Goal: Information Seeking & Learning: Learn about a topic

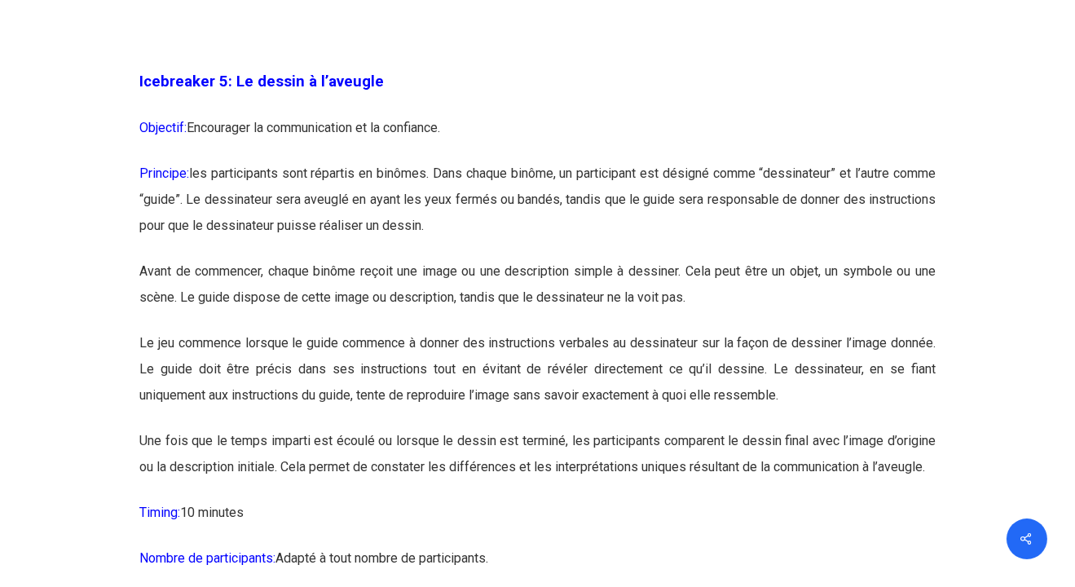
scroll to position [3015, 0]
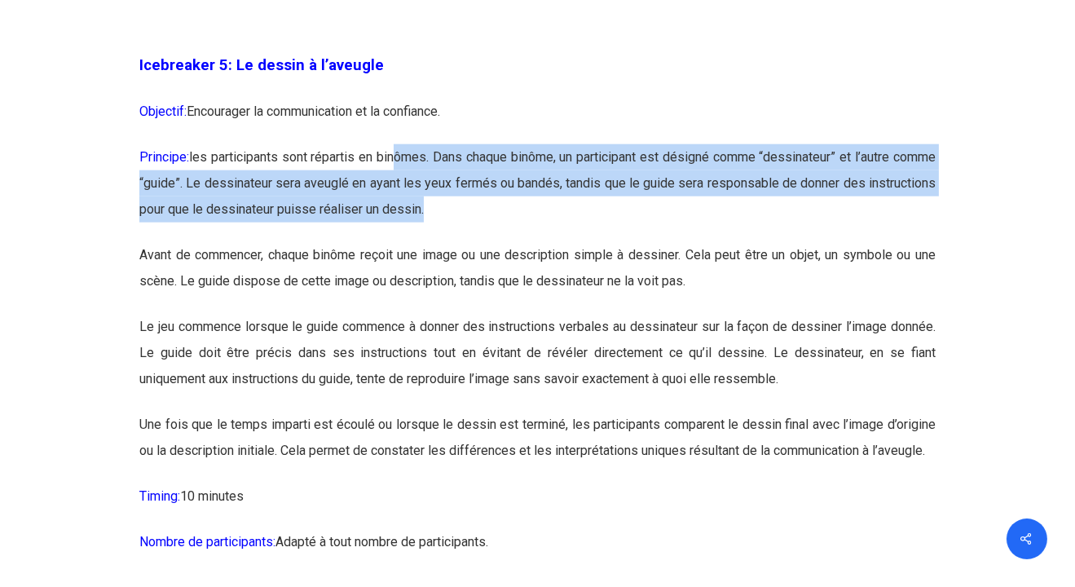
drag, startPoint x: 410, startPoint y: 182, endPoint x: 702, endPoint y: 251, distance: 299.9
click at [702, 242] on p "Principe: les participants sont répartis en binômes. Dans chaque binôme, un par…" at bounding box center [537, 193] width 796 height 98
click at [704, 242] on p "Principe: les participants sont répartis en binômes. Dans chaque binôme, un par…" at bounding box center [537, 193] width 796 height 98
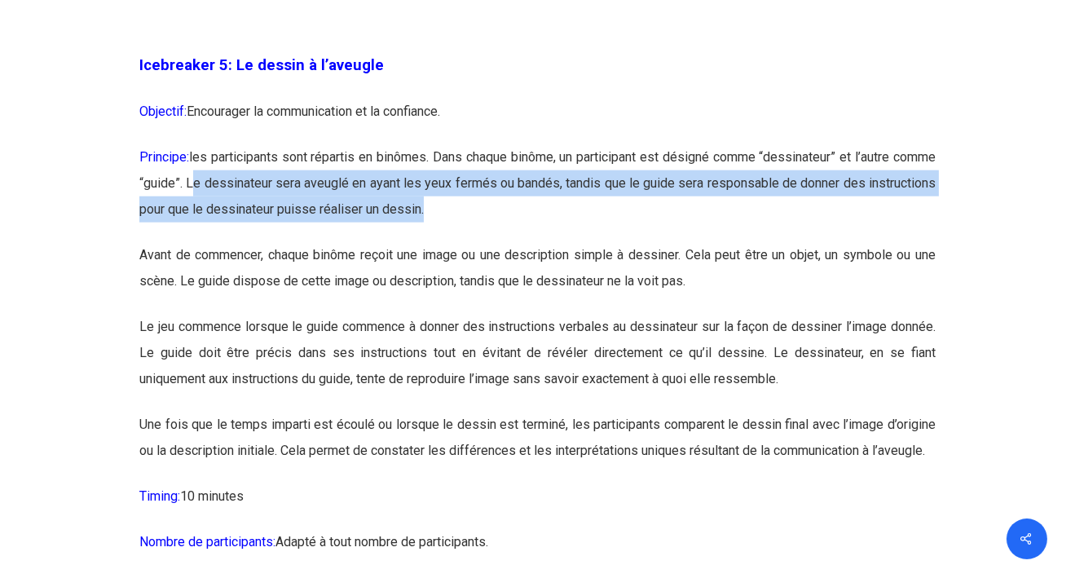
drag, startPoint x: 328, startPoint y: 207, endPoint x: 522, endPoint y: 256, distance: 200.8
click at [522, 242] on p "Principe: les participants sont répartis en binômes. Dans chaque binôme, un par…" at bounding box center [537, 193] width 796 height 98
click at [523, 242] on p "Principe: les participants sont répartis en binômes. Dans chaque binôme, un par…" at bounding box center [537, 193] width 796 height 98
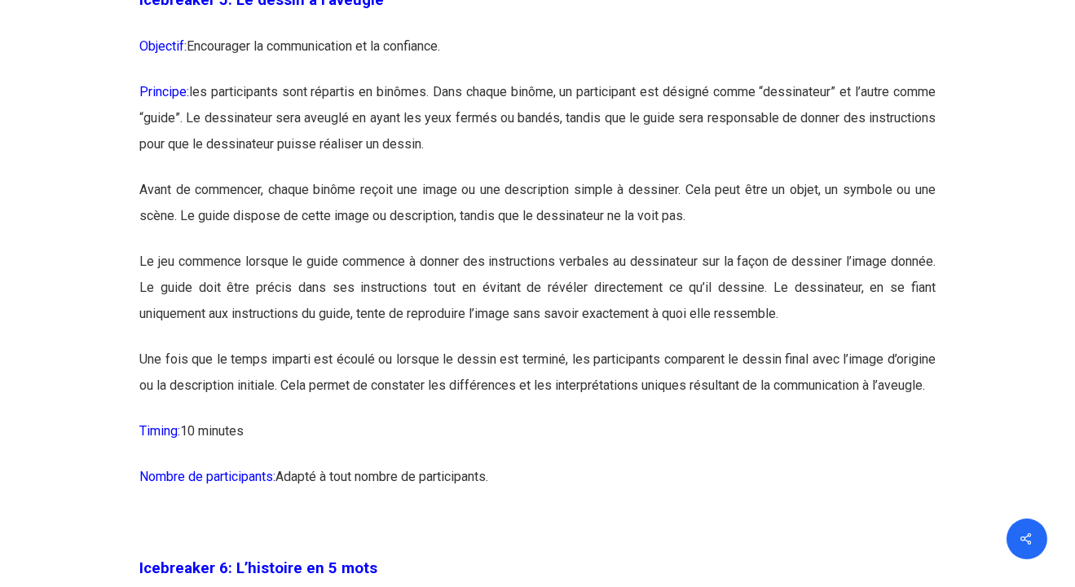
scroll to position [3097, 0]
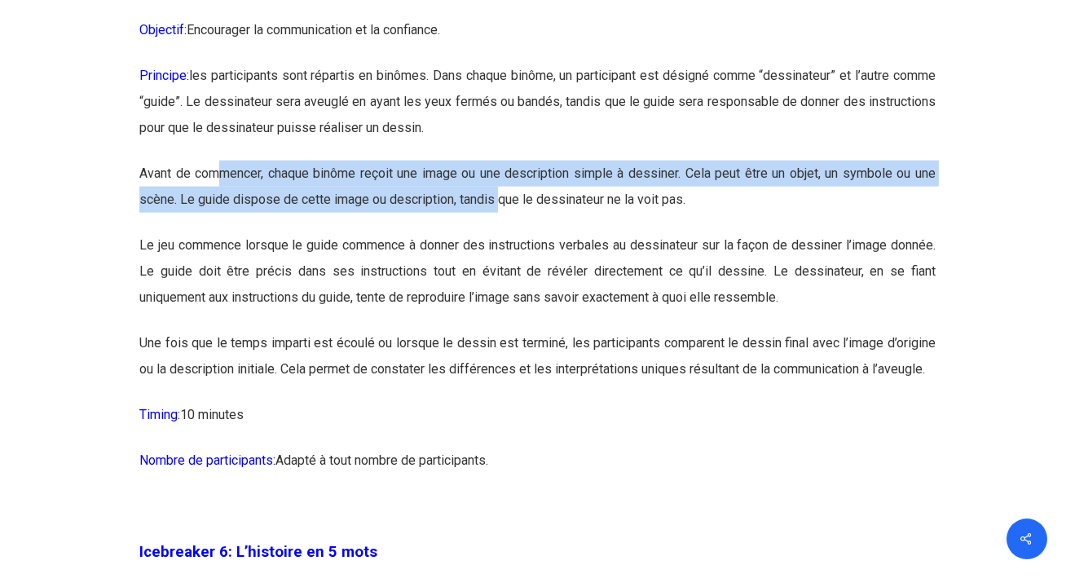
drag, startPoint x: 223, startPoint y: 201, endPoint x: 502, endPoint y: 253, distance: 283.5
click at [502, 232] on p "Avant de commencer, chaque binôme reçoit une image ou une description simple à …" at bounding box center [537, 197] width 796 height 72
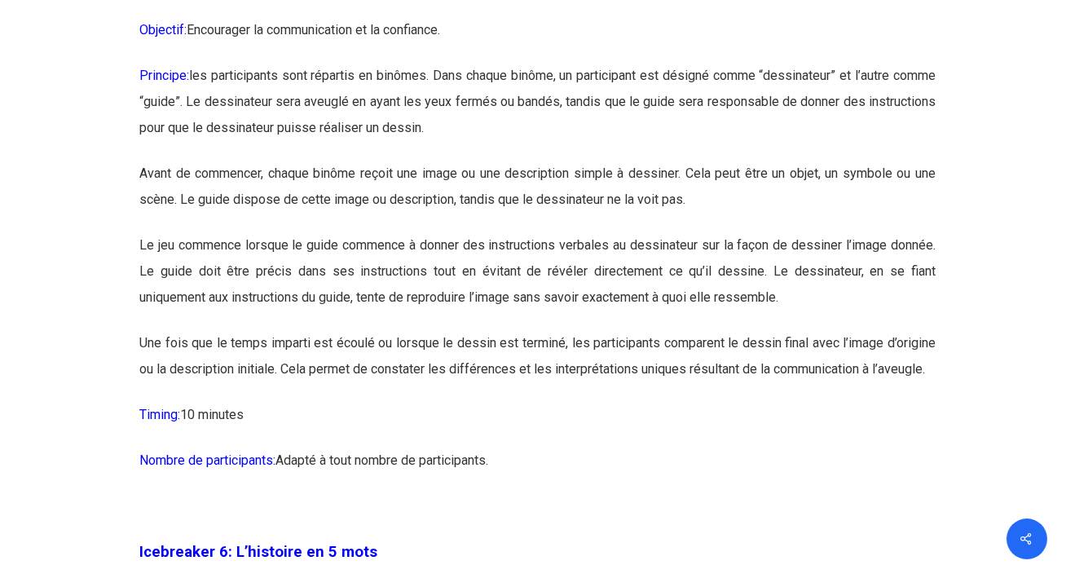
click at [502, 232] on p "Avant de commencer, chaque binôme reçoit une image ou une description simple à …" at bounding box center [537, 197] width 796 height 72
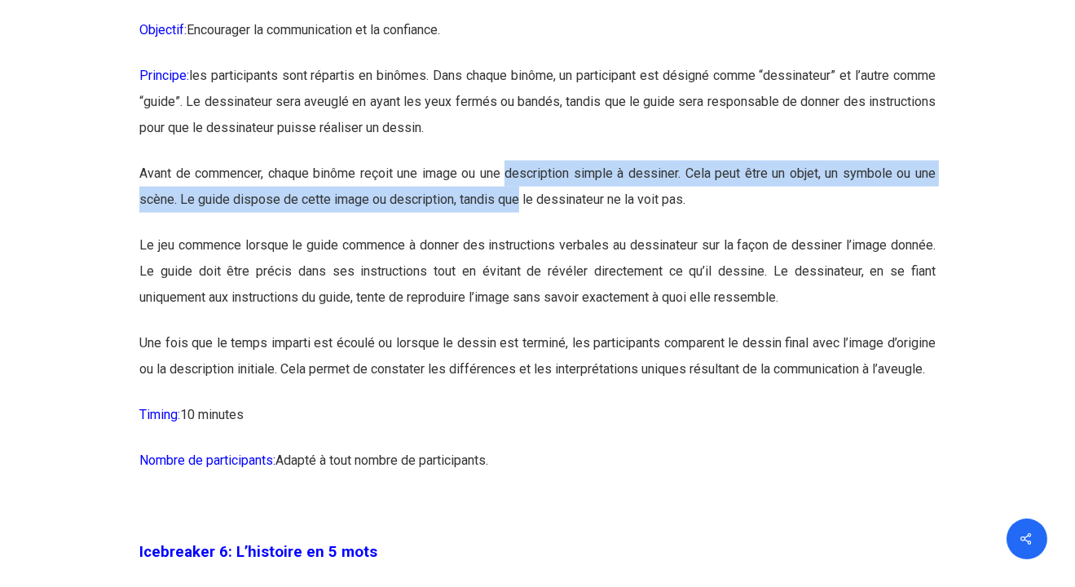
drag, startPoint x: 502, startPoint y: 253, endPoint x: 514, endPoint y: 197, distance: 57.5
click at [514, 197] on p "Avant de commencer, chaque binôme reçoit une image ou une description simple à …" at bounding box center [537, 197] width 796 height 72
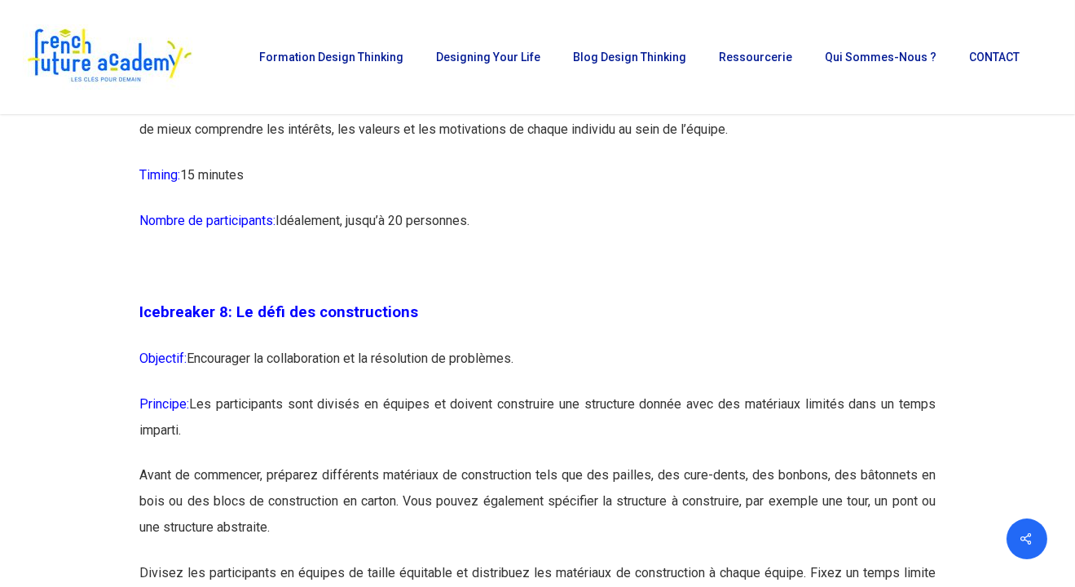
scroll to position [4238, 0]
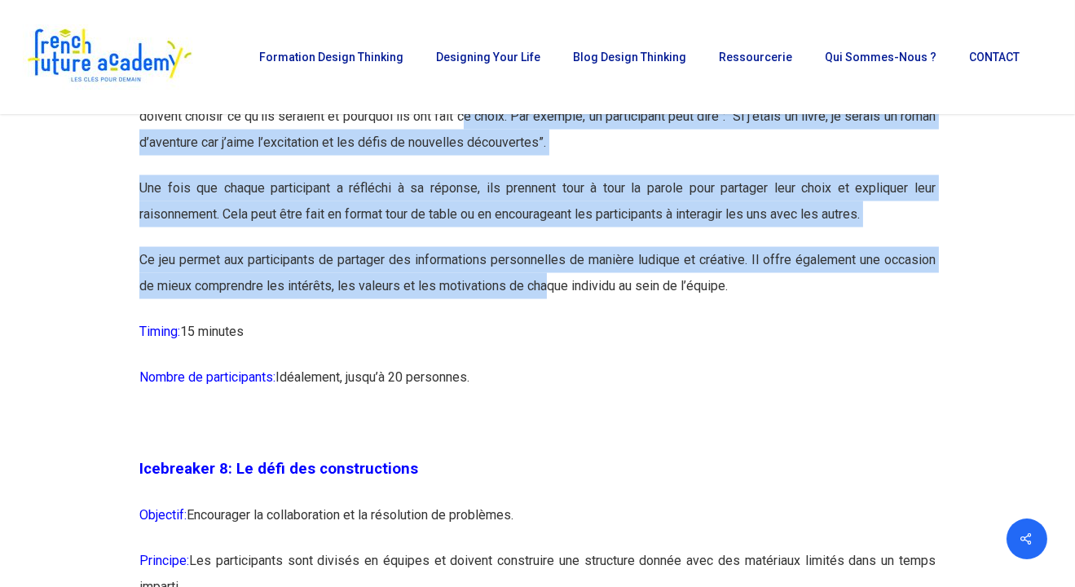
drag, startPoint x: 495, startPoint y: 219, endPoint x: 544, endPoint y: 359, distance: 148.0
click at [547, 319] on p "Ce jeu permet aux participants de partager des informations personnelles de man…" at bounding box center [537, 283] width 796 height 72
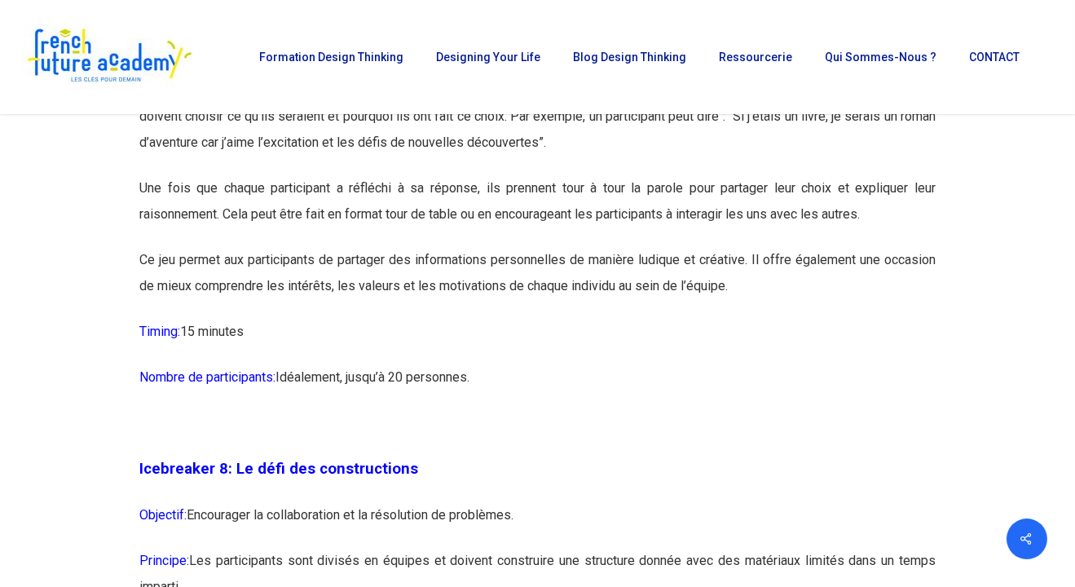
drag, startPoint x: 495, startPoint y: 416, endPoint x: 465, endPoint y: 227, distance: 190.7
click at [467, 175] on p "Le jeu commence en demandant à chaque participant d’imaginer qu’il est transfor…" at bounding box center [537, 126] width 796 height 98
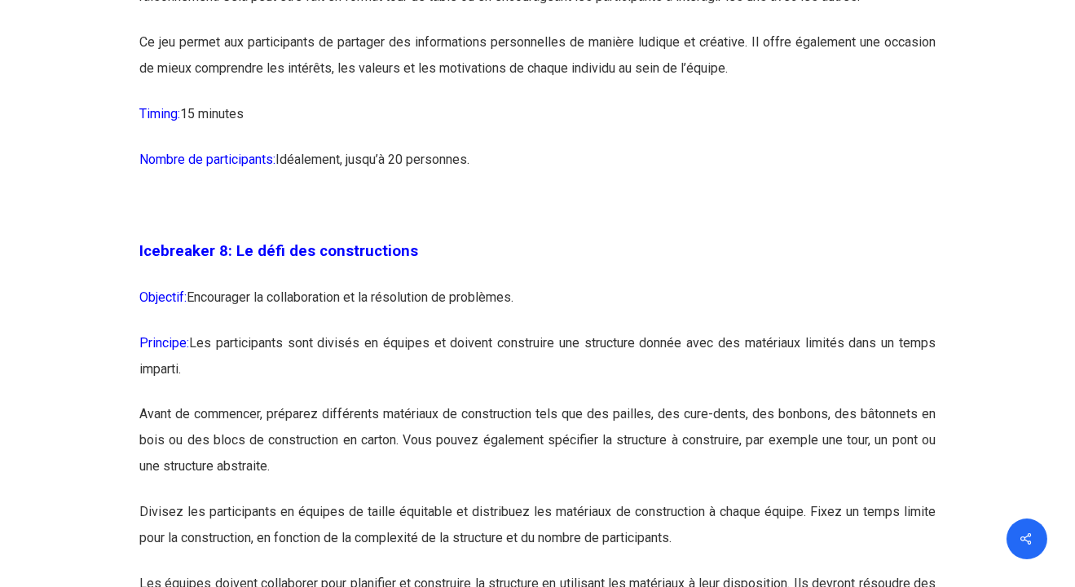
scroll to position [4482, 0]
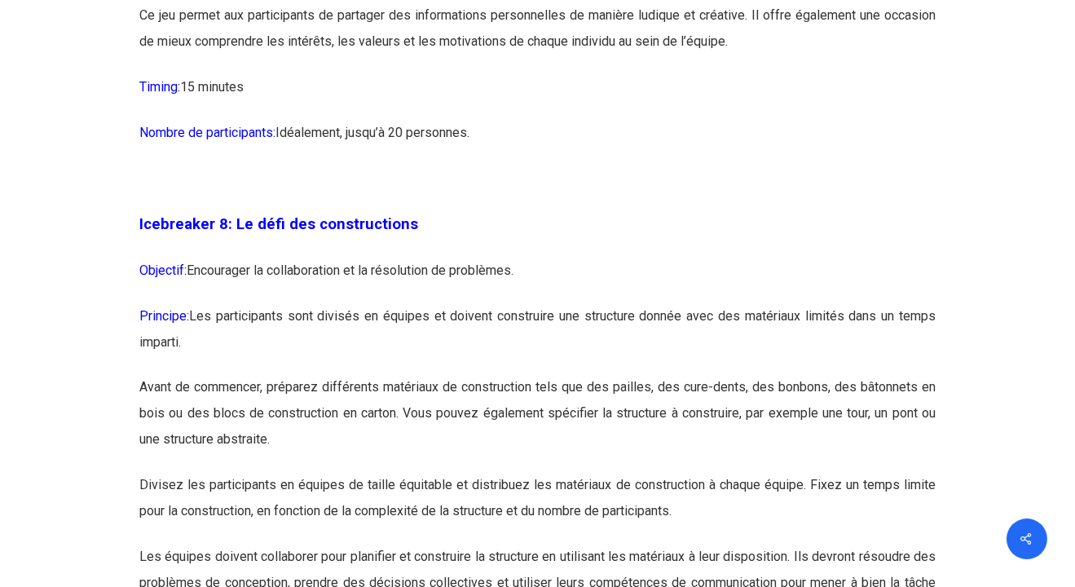
drag, startPoint x: 282, startPoint y: 278, endPoint x: 676, endPoint y: 359, distance: 402.6
click at [676, 303] on p "Objectif: Encourager la collaboration et la résolution de problèmes." at bounding box center [537, 281] width 796 height 46
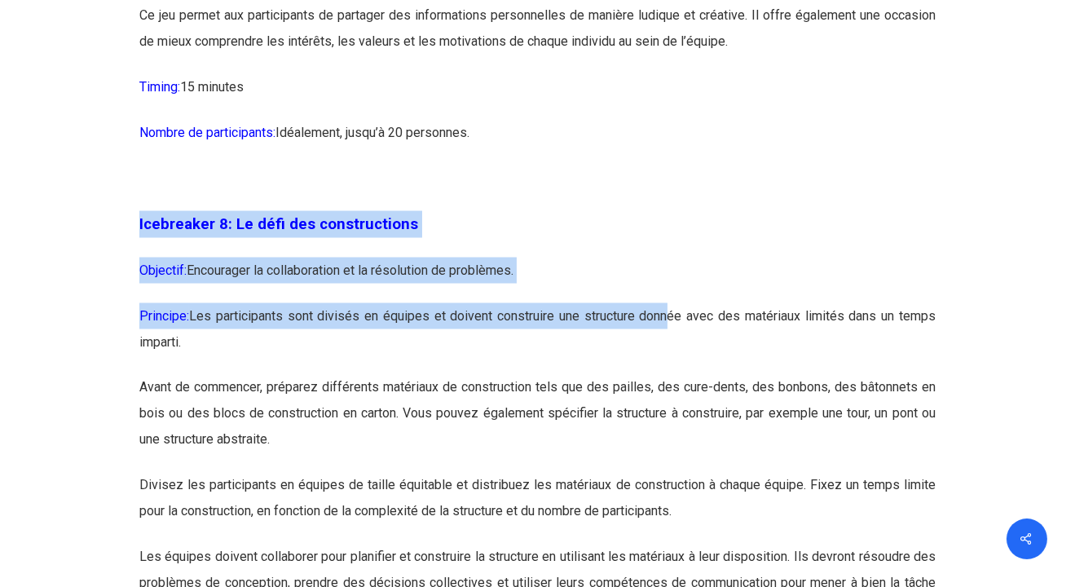
drag, startPoint x: 646, startPoint y: 377, endPoint x: 348, endPoint y: 264, distance: 318.8
click at [400, 211] on p at bounding box center [537, 188] width 796 height 46
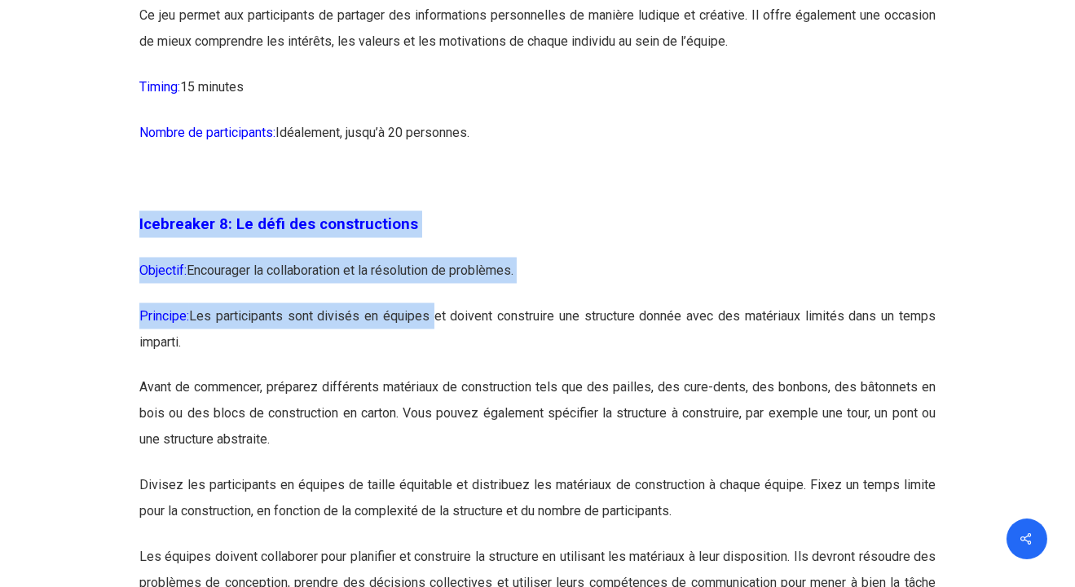
drag, startPoint x: 413, startPoint y: 279, endPoint x: 436, endPoint y: 381, distance: 105.2
click at [438, 303] on p "Objectif: Encourager la collaboration et la résolution de problèmes." at bounding box center [537, 281] width 796 height 46
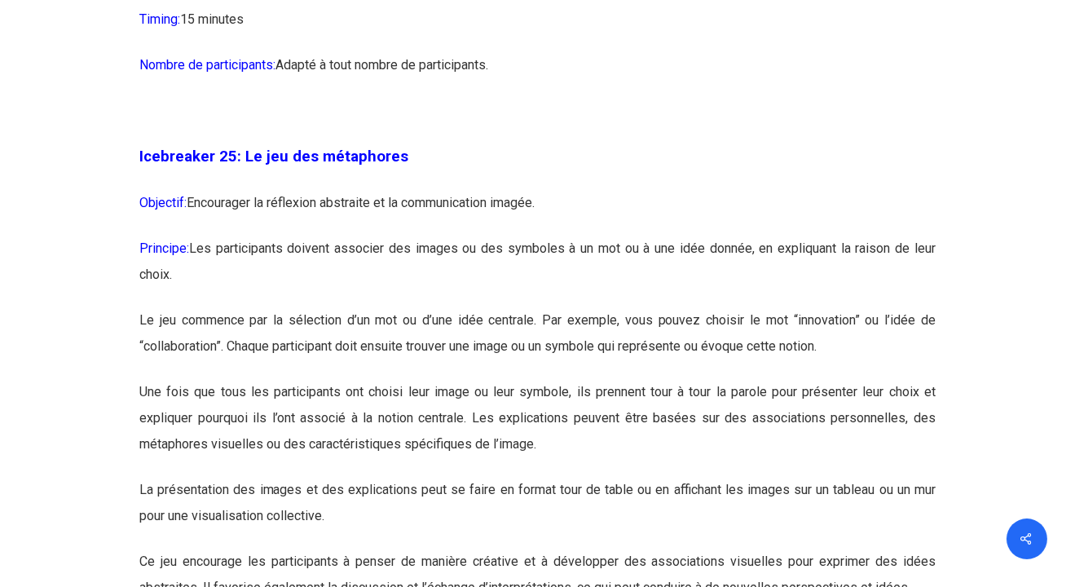
scroll to position [13854, 0]
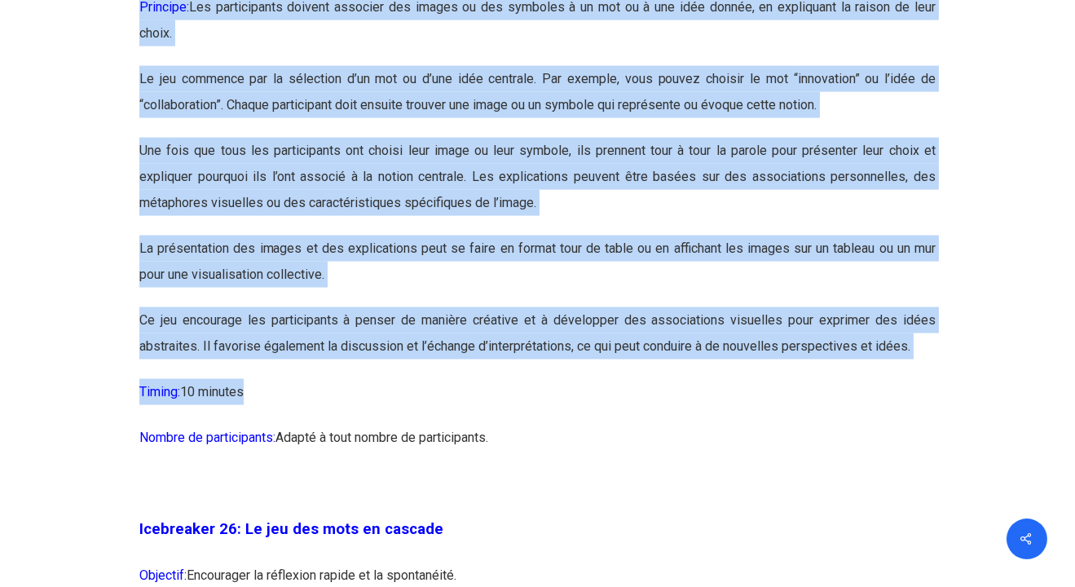
drag, startPoint x: 464, startPoint y: 106, endPoint x: 500, endPoint y: 463, distance: 358.7
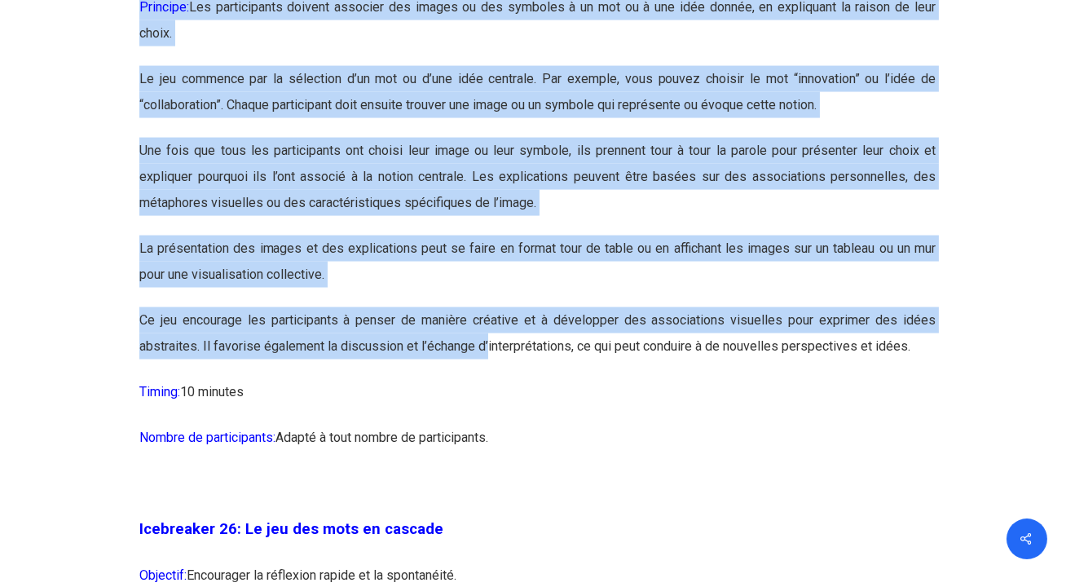
click at [438, 138] on p "Le jeu commence par la sélection d’un mot ou d’une idée centrale. Par exemple, …" at bounding box center [537, 102] width 796 height 72
click at [515, 138] on p "Le jeu commence par la sélection d’un mot ou d’une idée centrale. Par exemple, …" at bounding box center [537, 102] width 796 height 72
click at [357, 236] on p "Une fois que tous les participants ont choisi leur image ou leur symbole, ils p…" at bounding box center [537, 187] width 796 height 98
click at [460, 236] on p "Une fois que tous les participants ont choisi leur image ou leur symbole, ils p…" at bounding box center [537, 187] width 796 height 98
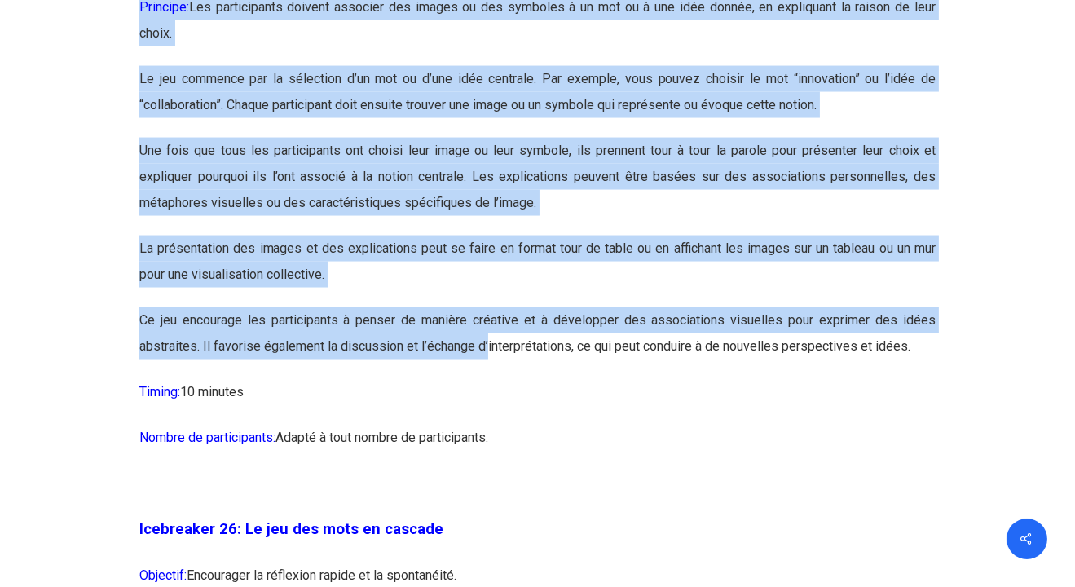
click at [298, 307] on p "La présentation des images et des explications peut se faire en format tour de …" at bounding box center [537, 272] width 796 height 72
click at [302, 307] on p "La présentation des images et des explications peut se faire en format tour de …" at bounding box center [537, 272] width 796 height 72
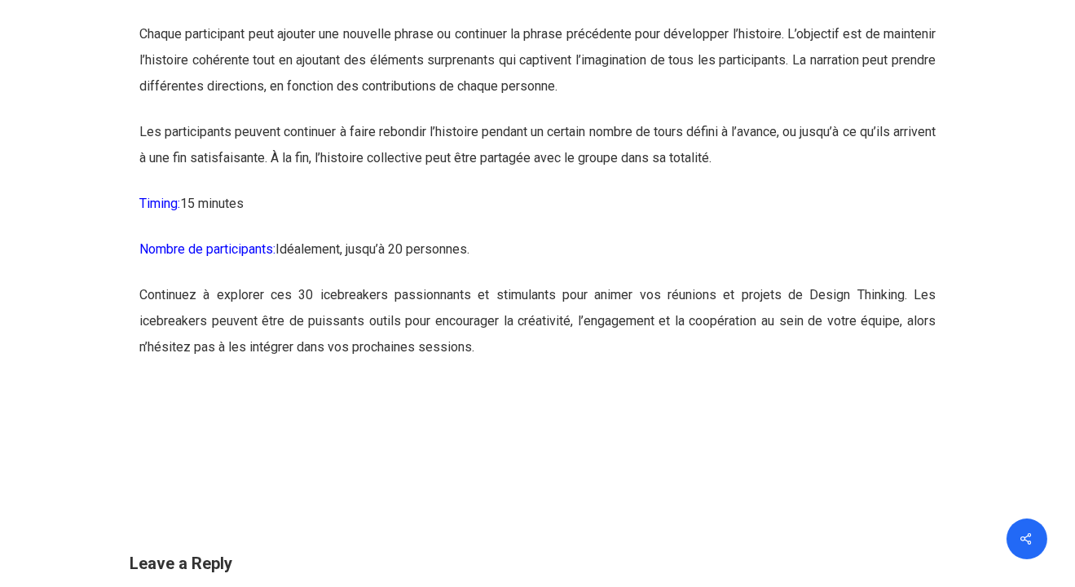
scroll to position [16788, 0]
